Goal: Task Accomplishment & Management: Use online tool/utility

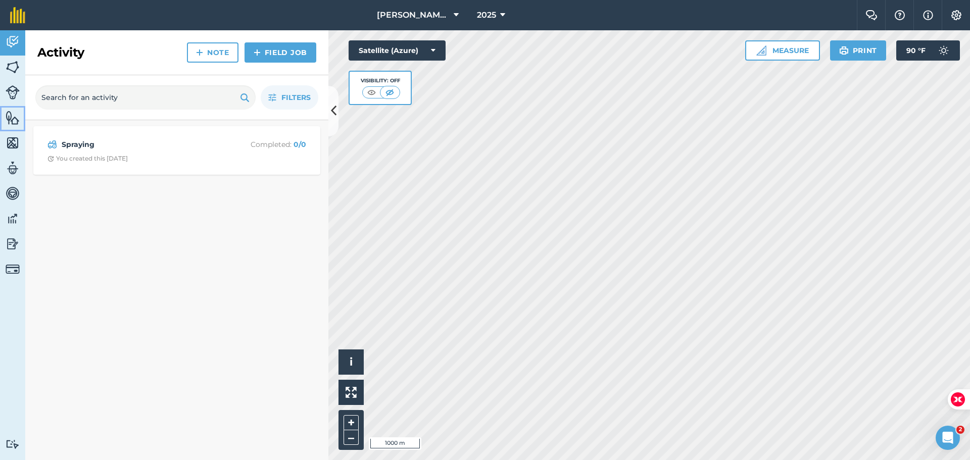
click at [14, 120] on img at bounding box center [13, 117] width 14 height 15
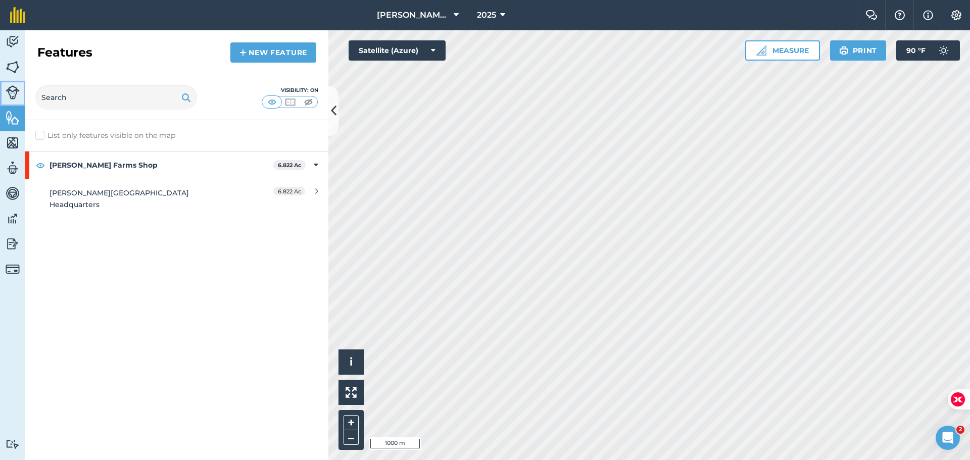
click at [10, 92] on img at bounding box center [13, 92] width 14 height 14
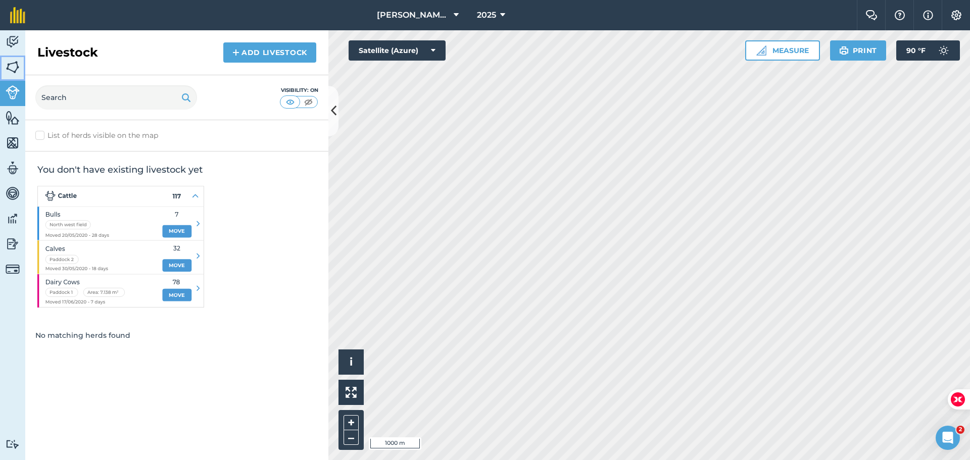
click at [15, 69] on img at bounding box center [13, 67] width 14 height 15
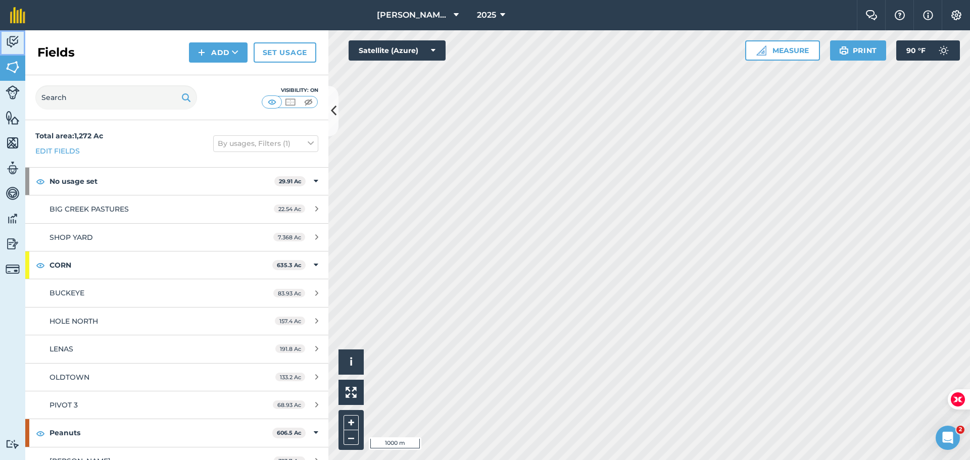
click at [14, 44] on img at bounding box center [13, 41] width 14 height 15
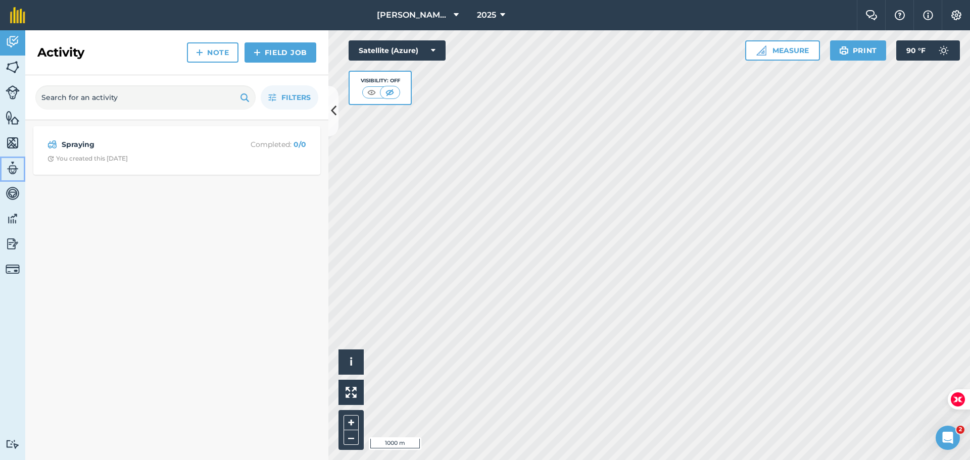
click at [8, 175] on img at bounding box center [13, 168] width 14 height 15
select select "MEMBER"
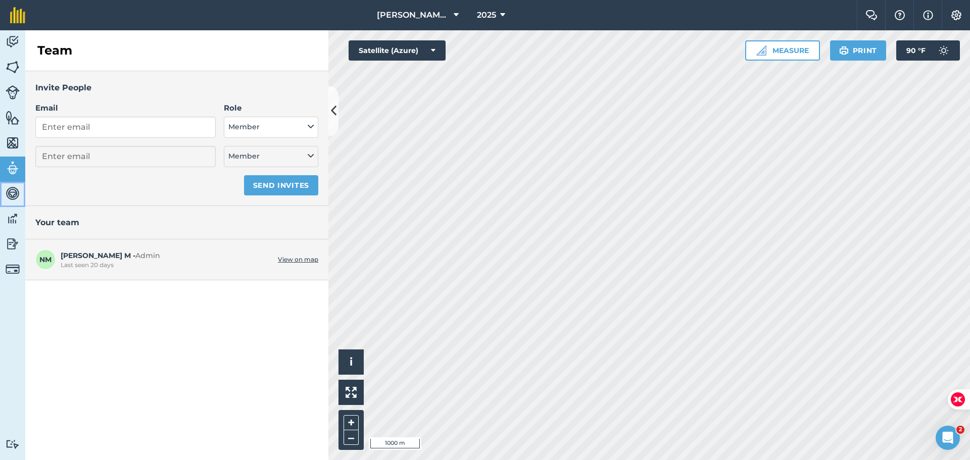
click at [11, 197] on img at bounding box center [13, 193] width 14 height 15
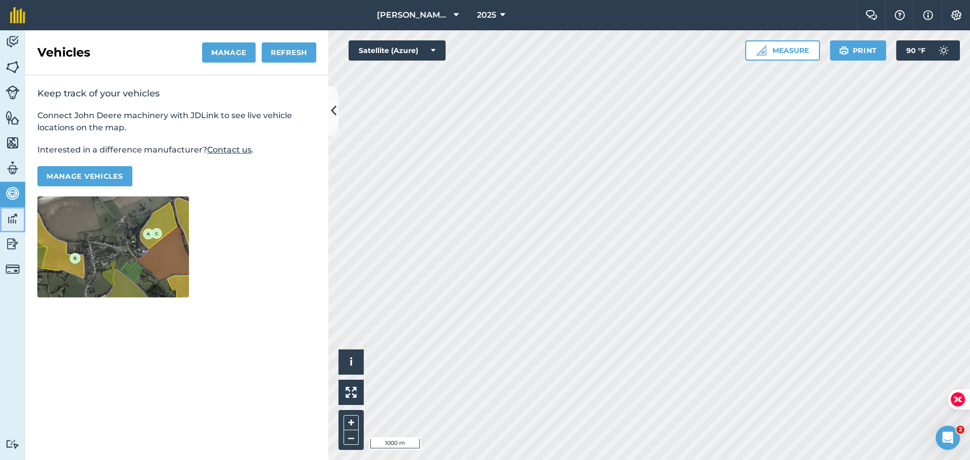
click at [10, 223] on img at bounding box center [13, 218] width 14 height 15
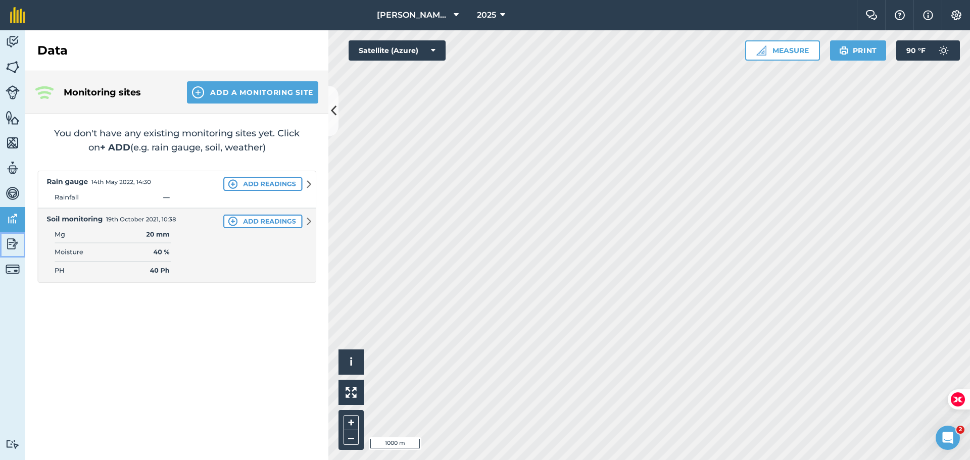
click at [12, 250] on img at bounding box center [13, 243] width 14 height 15
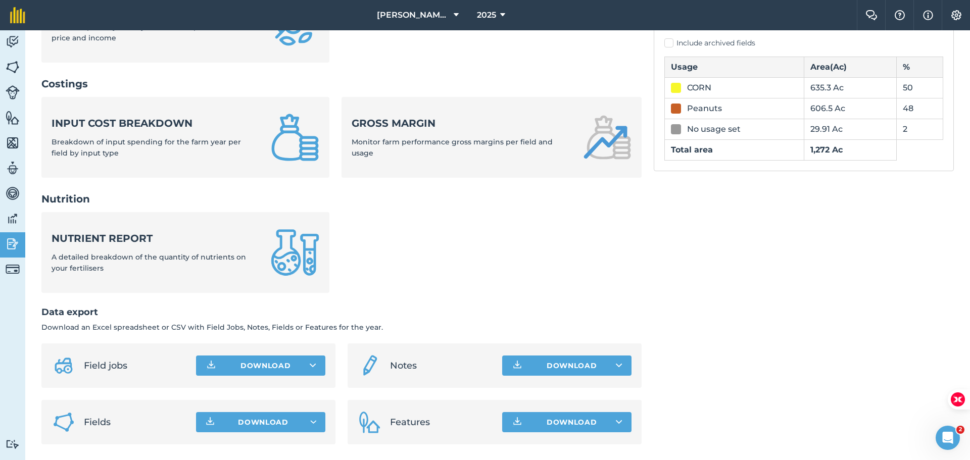
scroll to position [336, 0]
drag, startPoint x: 228, startPoint y: 367, endPoint x: 70, endPoint y: 236, distance: 204.8
click at [86, 232] on div "Inputs Input summary Summary of input totals applied this farm year and amount …" at bounding box center [341, 101] width 600 height 685
click at [18, 218] on img at bounding box center [13, 218] width 14 height 15
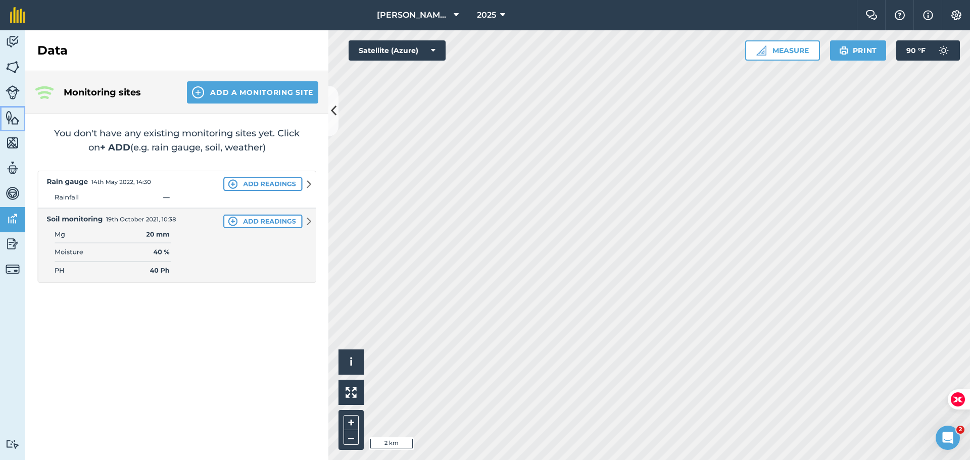
click at [12, 120] on img at bounding box center [13, 117] width 14 height 15
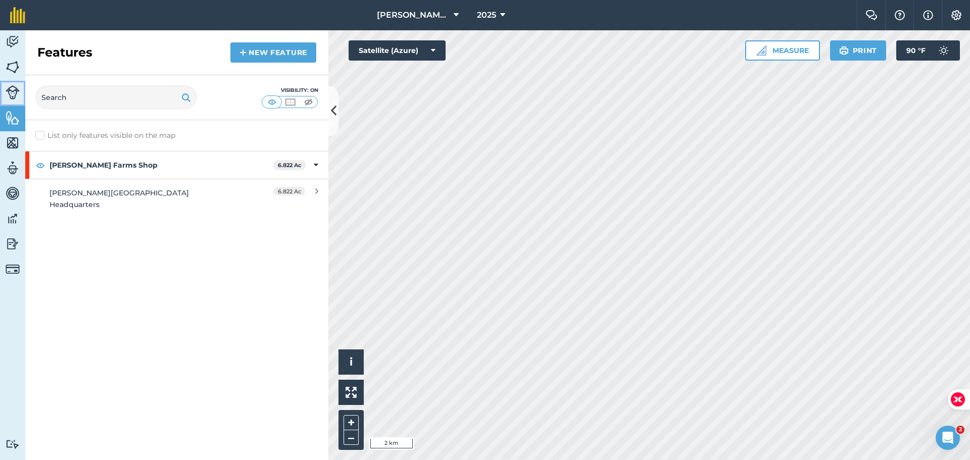
click at [14, 92] on img at bounding box center [13, 92] width 14 height 14
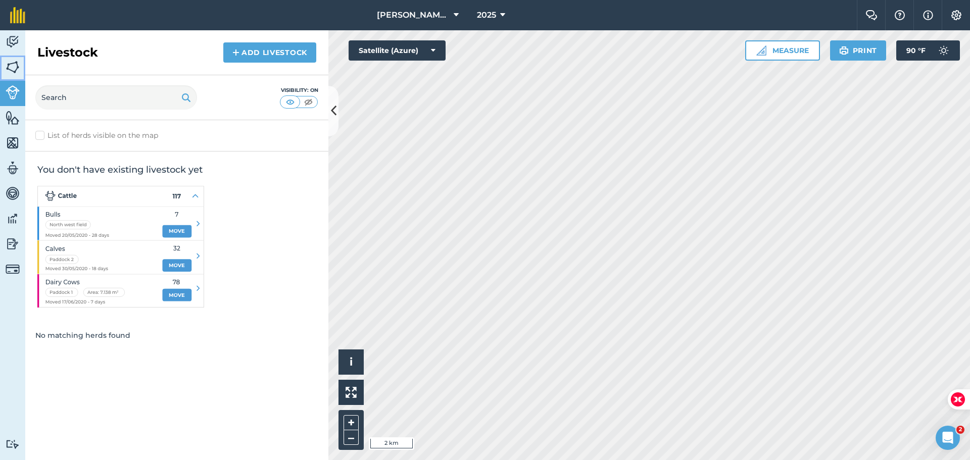
click at [18, 70] on img at bounding box center [13, 67] width 14 height 15
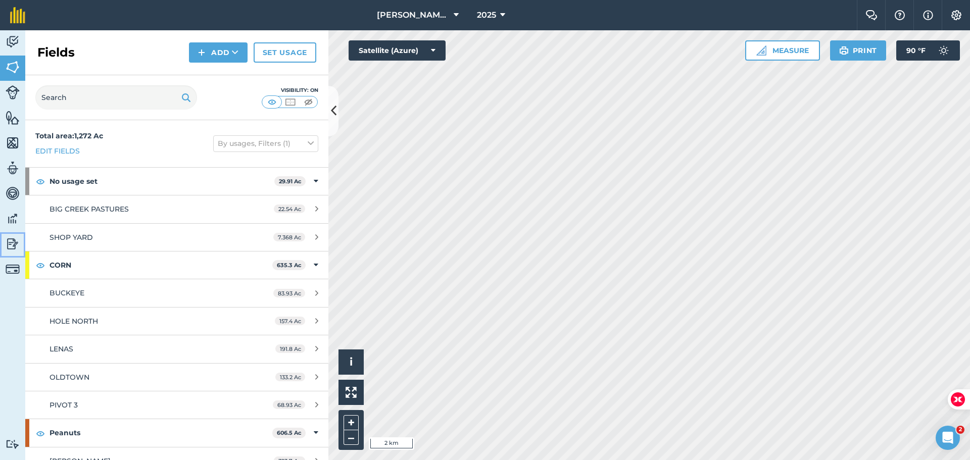
click at [11, 246] on img at bounding box center [13, 243] width 14 height 15
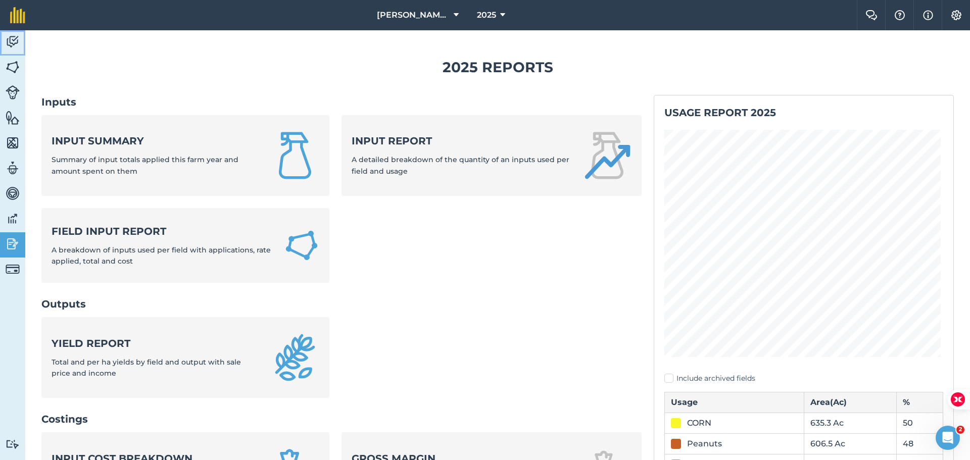
click at [11, 36] on img at bounding box center [13, 41] width 14 height 15
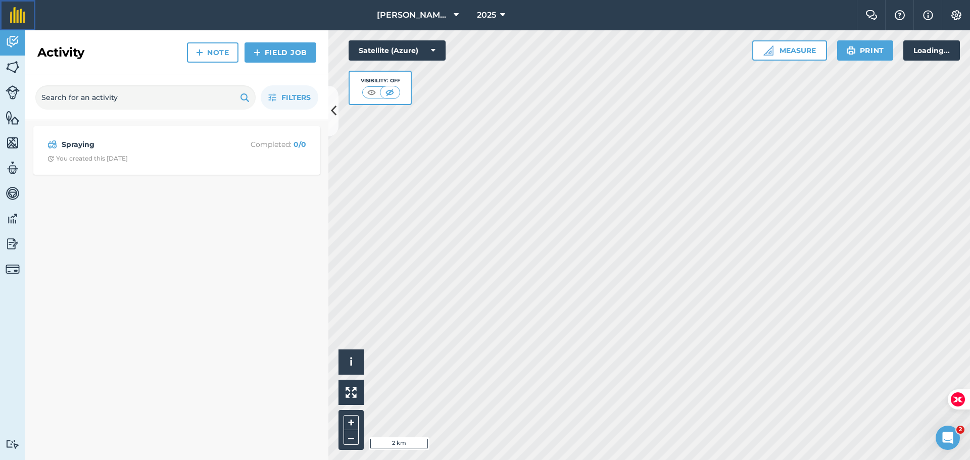
click at [15, 15] on img at bounding box center [17, 15] width 15 height 16
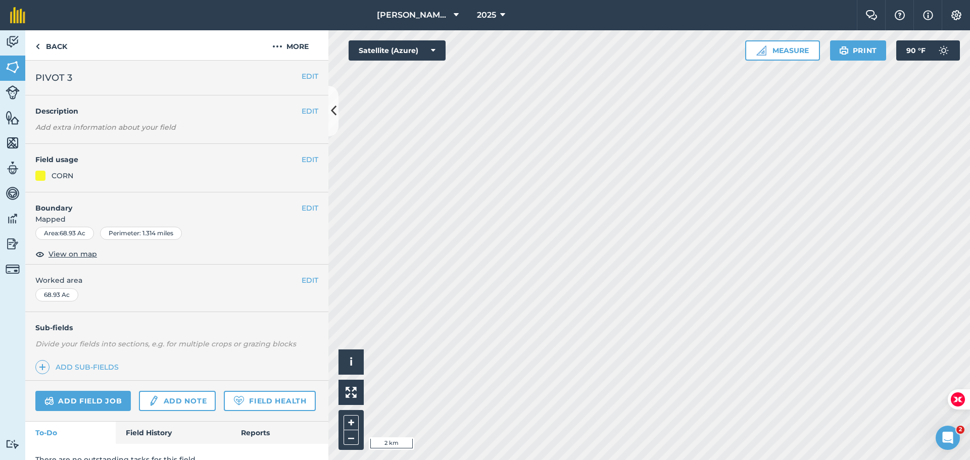
scroll to position [43, 0]
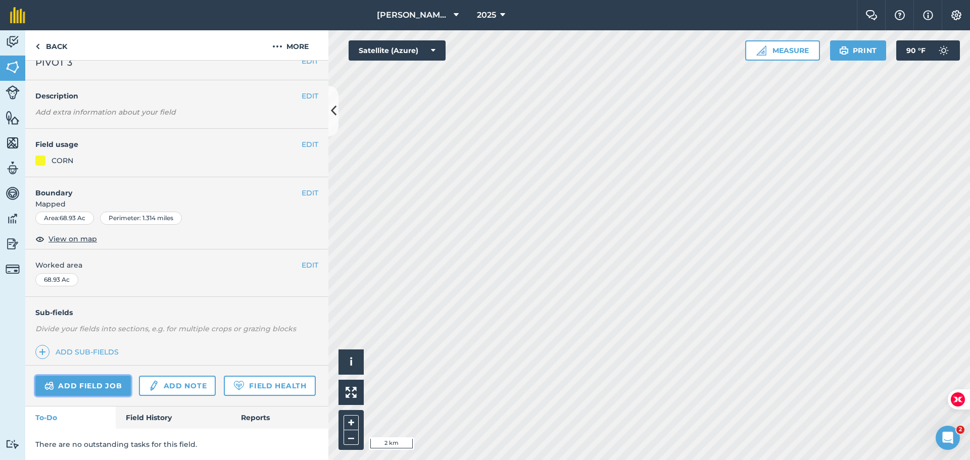
click at [94, 376] on link "Add field job" at bounding box center [82, 386] width 95 height 20
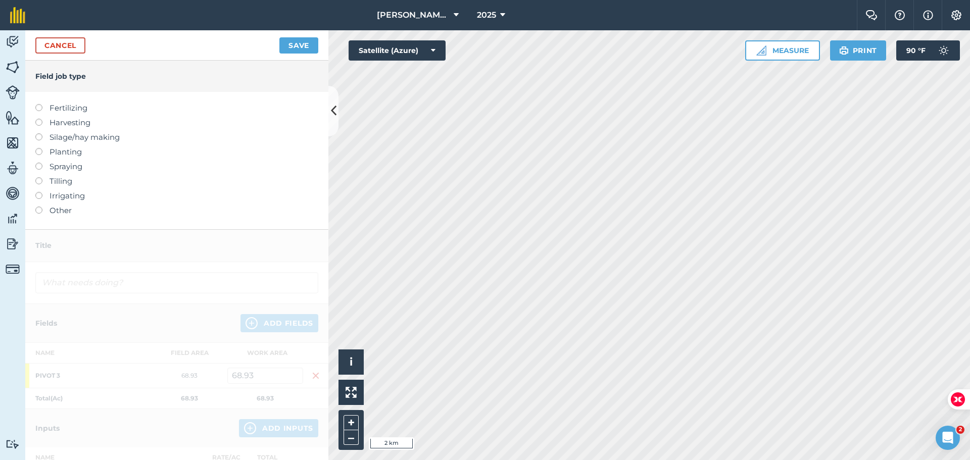
click at [40, 119] on label at bounding box center [42, 119] width 14 height 0
type input "Harvesting"
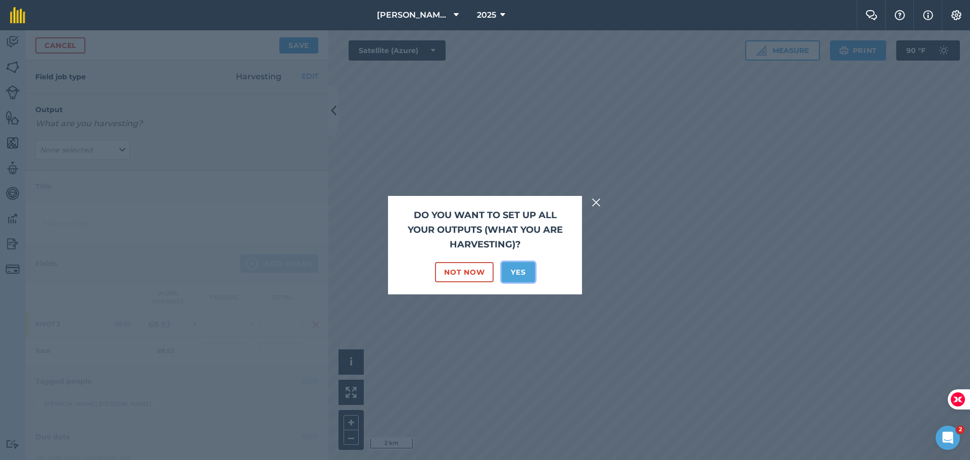
click at [515, 274] on button "Yes" at bounding box center [518, 272] width 33 height 20
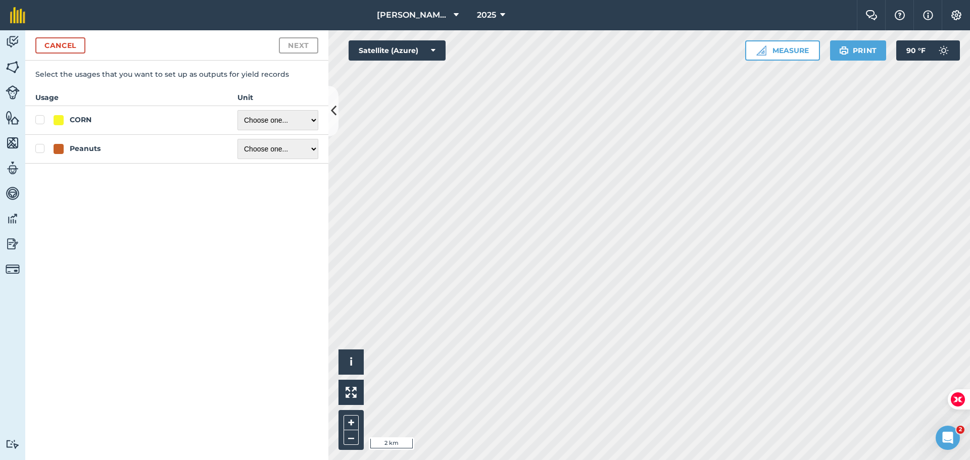
click at [42, 119] on label "CORN" at bounding box center [126, 120] width 182 height 11
click at [42, 119] on input "CORN" at bounding box center [38, 118] width 7 height 7
checkbox input "true"
click at [273, 122] on select "Choose one ... Kilograms/kg Metric tonnes/t Litres/L Pounds/lb Imperial tons/t …" at bounding box center [277, 120] width 81 height 20
select select "BUSHEL"
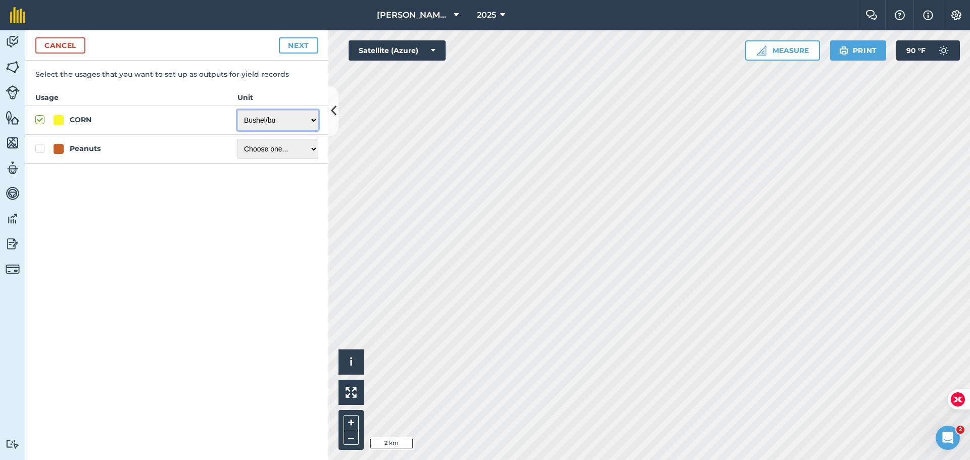
click at [237, 110] on select "Choose one ... Kilograms/kg Metric tonnes/t Litres/L Pounds/lb Imperial tons/t …" at bounding box center [277, 120] width 81 height 20
click at [297, 52] on button "Next" at bounding box center [298, 45] width 39 height 16
select select "BUSHEL"
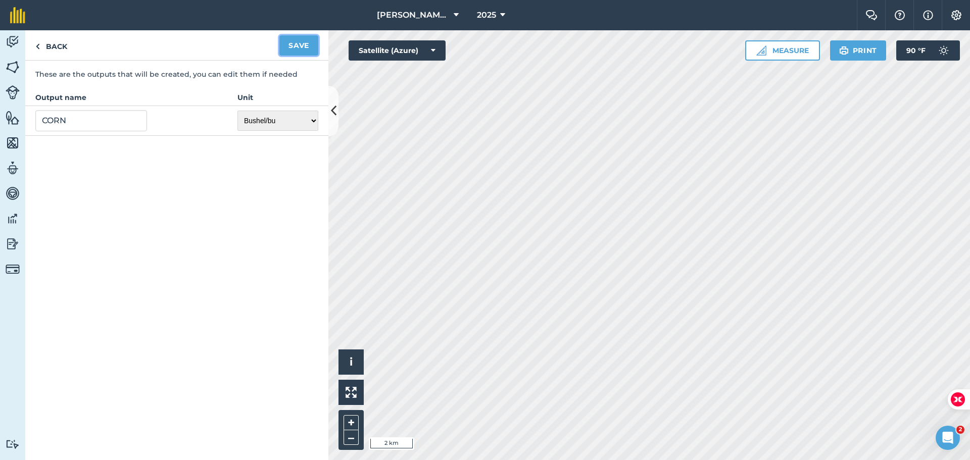
click at [299, 45] on button "Save" at bounding box center [298, 45] width 39 height 20
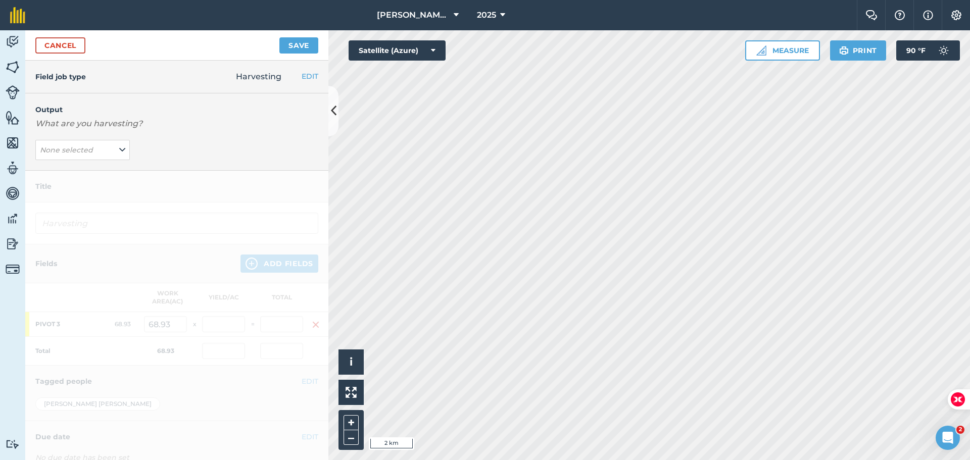
click at [103, 231] on div at bounding box center [176, 349] width 303 height 356
click at [88, 151] on em "None selected" at bounding box center [66, 149] width 53 height 9
click at [66, 172] on button "CORN ( bu )" at bounding box center [82, 170] width 94 height 19
type input "Harvesting CORN"
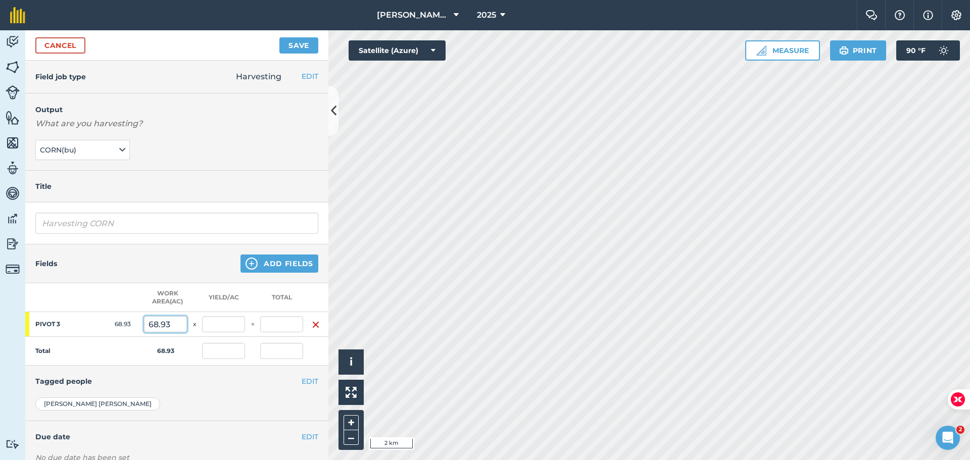
click at [168, 325] on input "68.93" at bounding box center [165, 324] width 43 height 16
click at [215, 323] on input "text" at bounding box center [223, 324] width 43 height 16
click at [62, 226] on input "Harvesting CORN" at bounding box center [176, 223] width 283 height 21
click at [11, 221] on img at bounding box center [13, 218] width 14 height 15
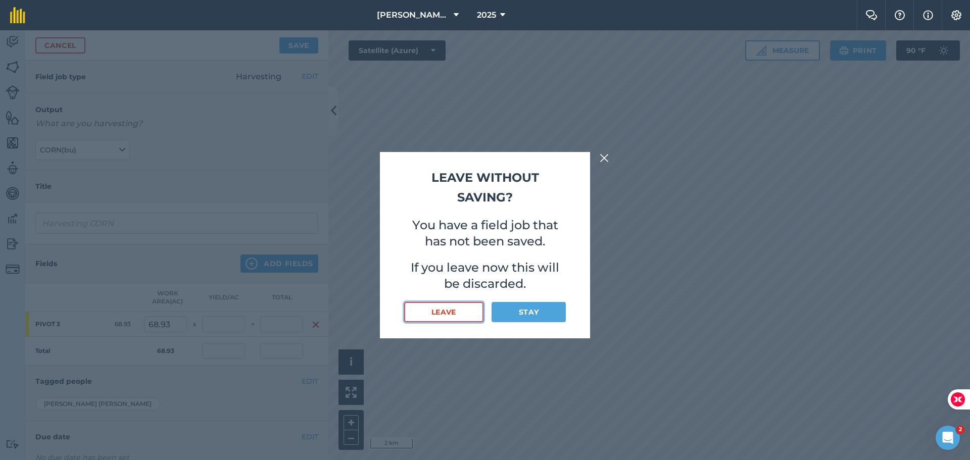
click at [424, 315] on button "Leave" at bounding box center [443, 312] width 79 height 20
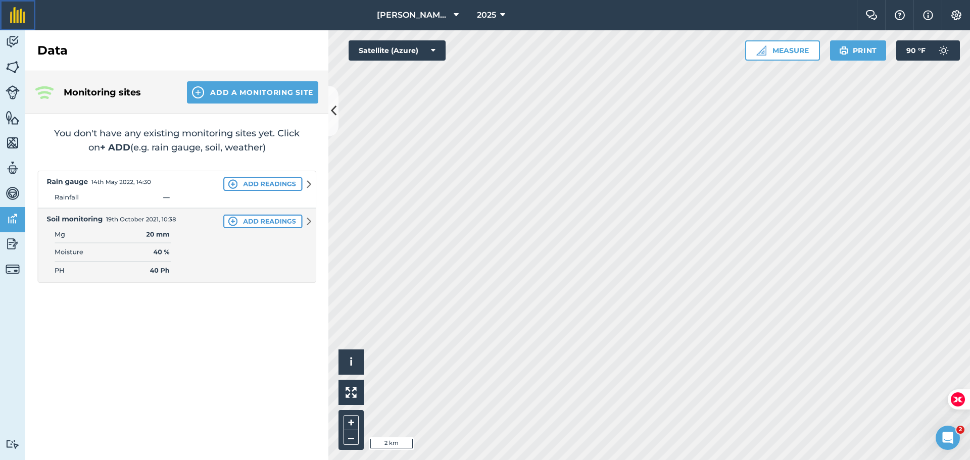
click at [15, 14] on img at bounding box center [17, 15] width 15 height 16
